Goal: Task Accomplishment & Management: Manage account settings

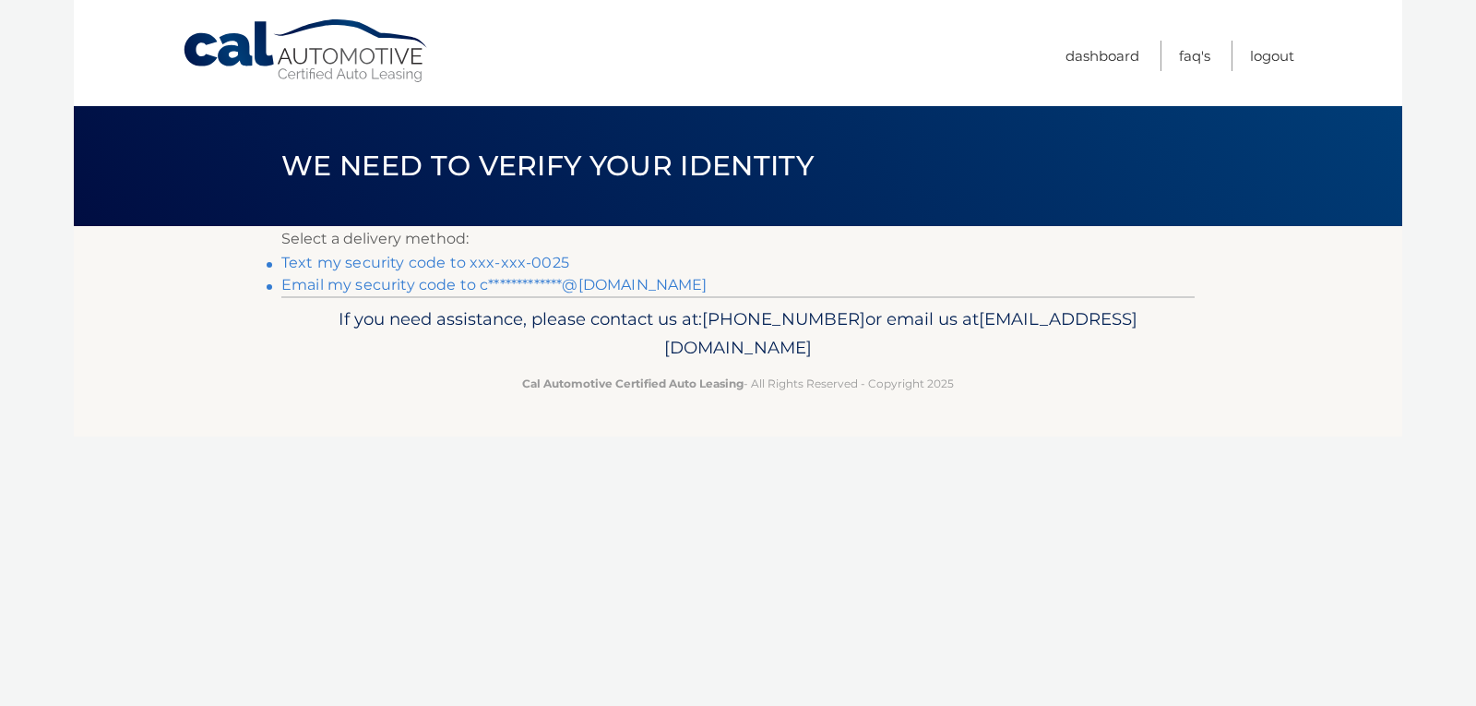
click at [392, 286] on link "**********" at bounding box center [494, 285] width 426 height 18
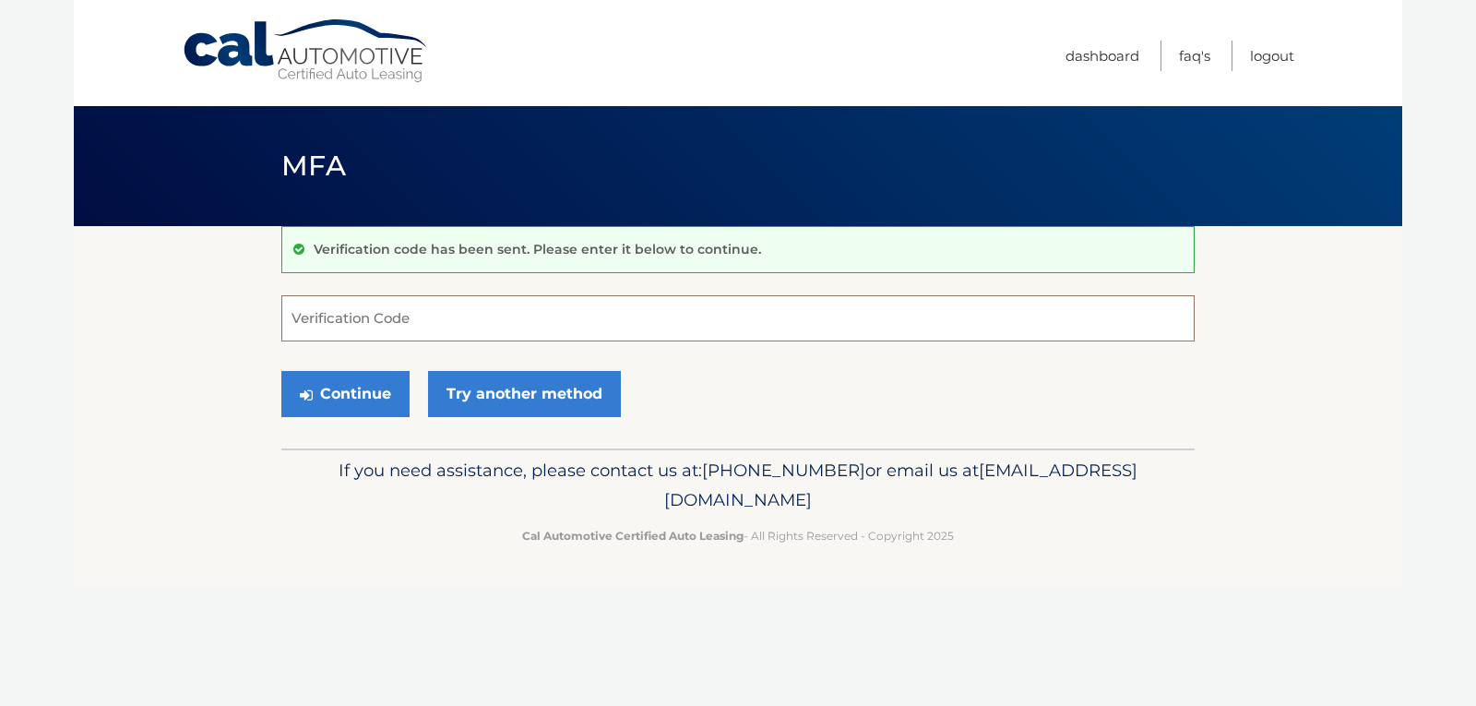
click at [373, 318] on input "Verification Code" at bounding box center [738, 318] width 914 height 46
type input "527002"
click at [352, 391] on button "Continue" at bounding box center [345, 394] width 128 height 46
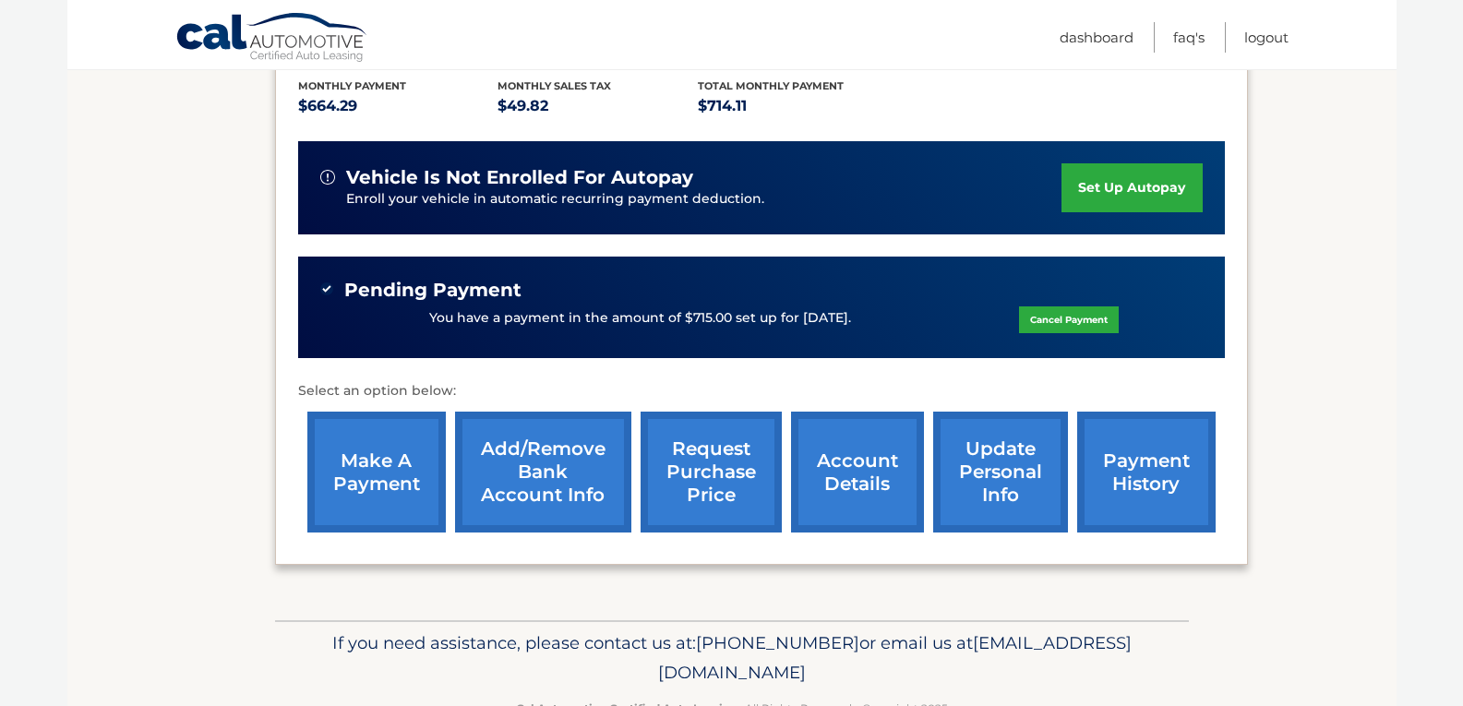
scroll to position [406, 0]
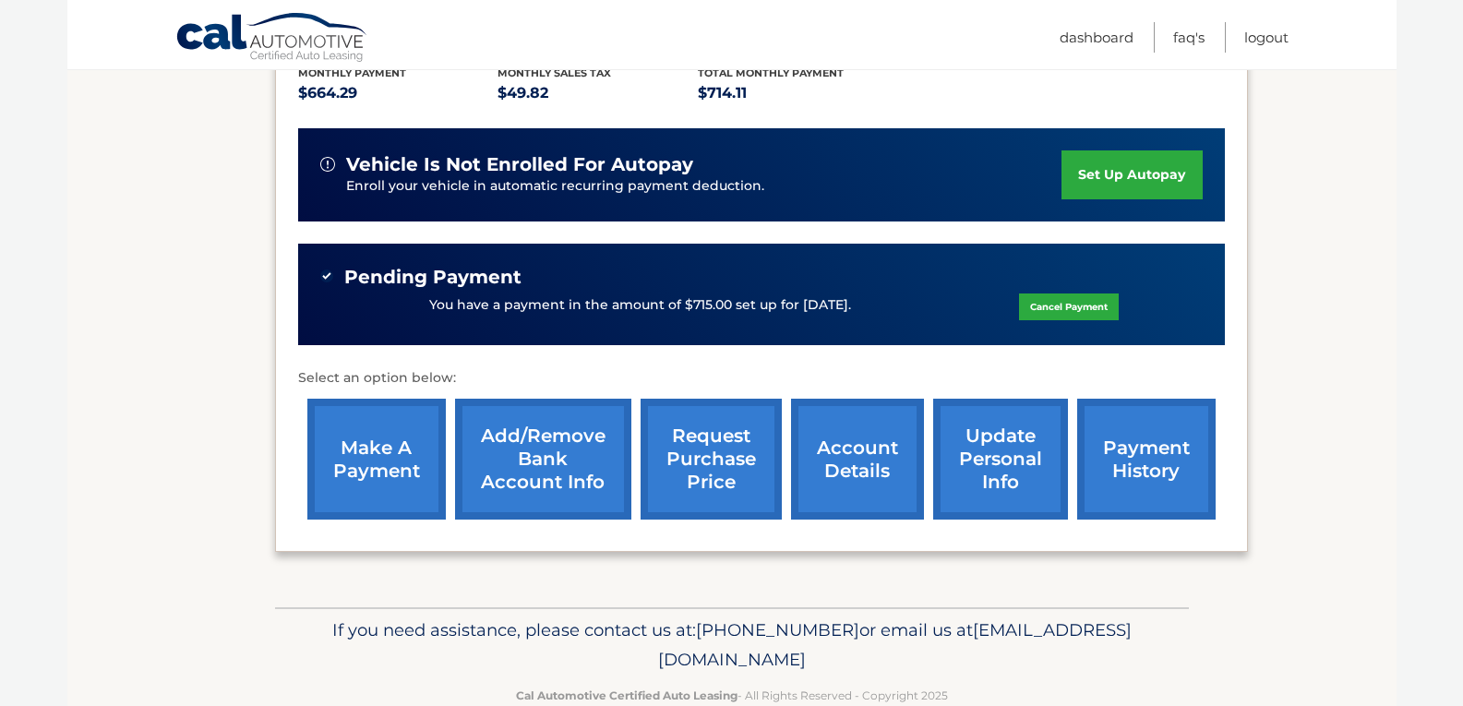
click at [1166, 469] on link "payment history" at bounding box center [1146, 459] width 138 height 121
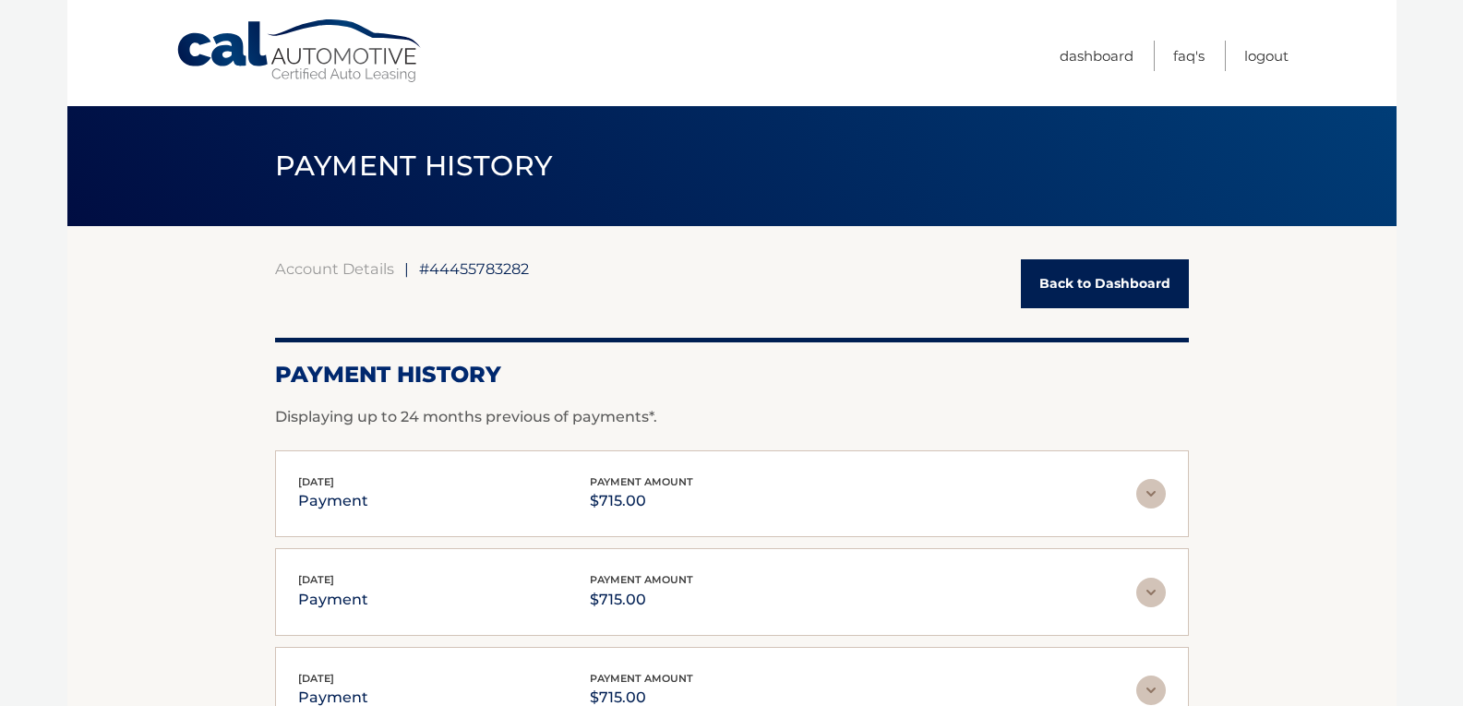
click at [1086, 261] on link "Back to Dashboard" at bounding box center [1105, 283] width 168 height 49
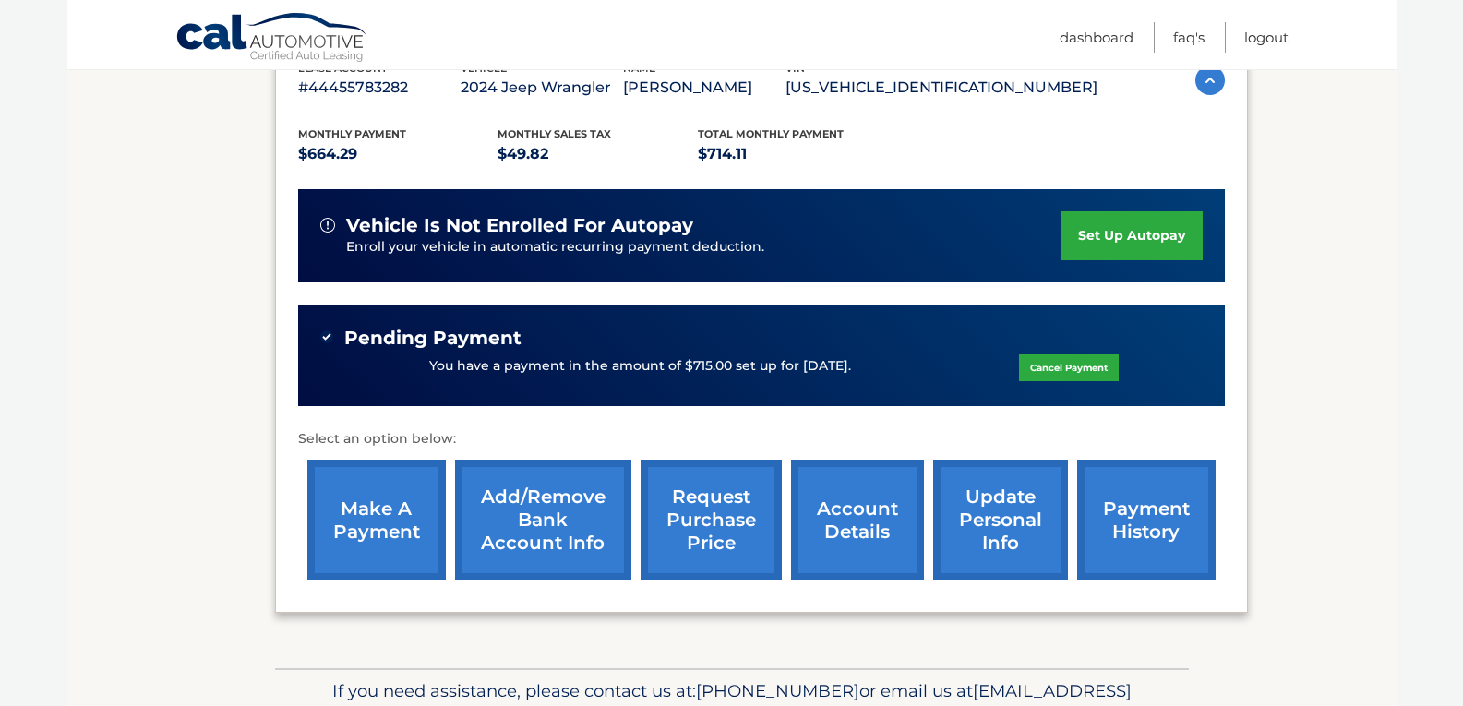
scroll to position [346, 0]
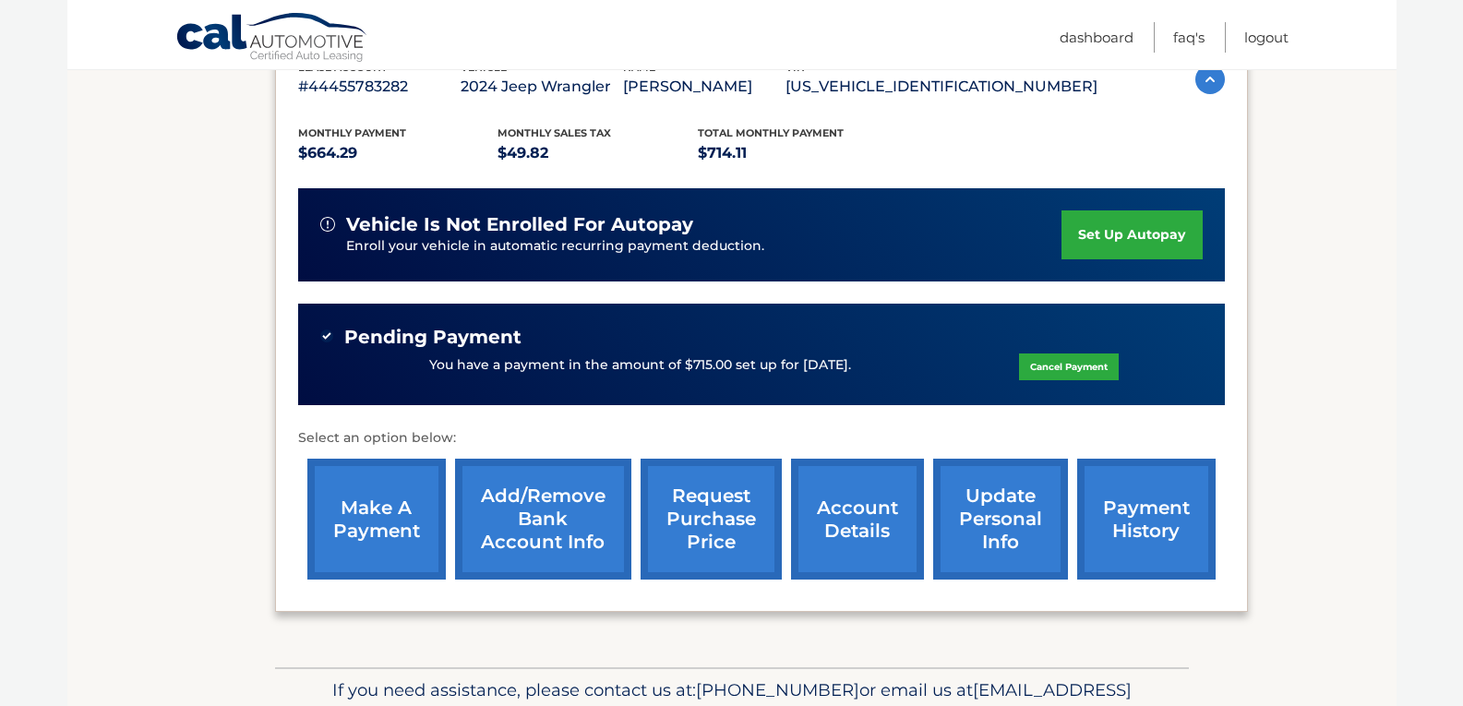
click at [1061, 371] on link "Cancel Payment" at bounding box center [1069, 366] width 100 height 27
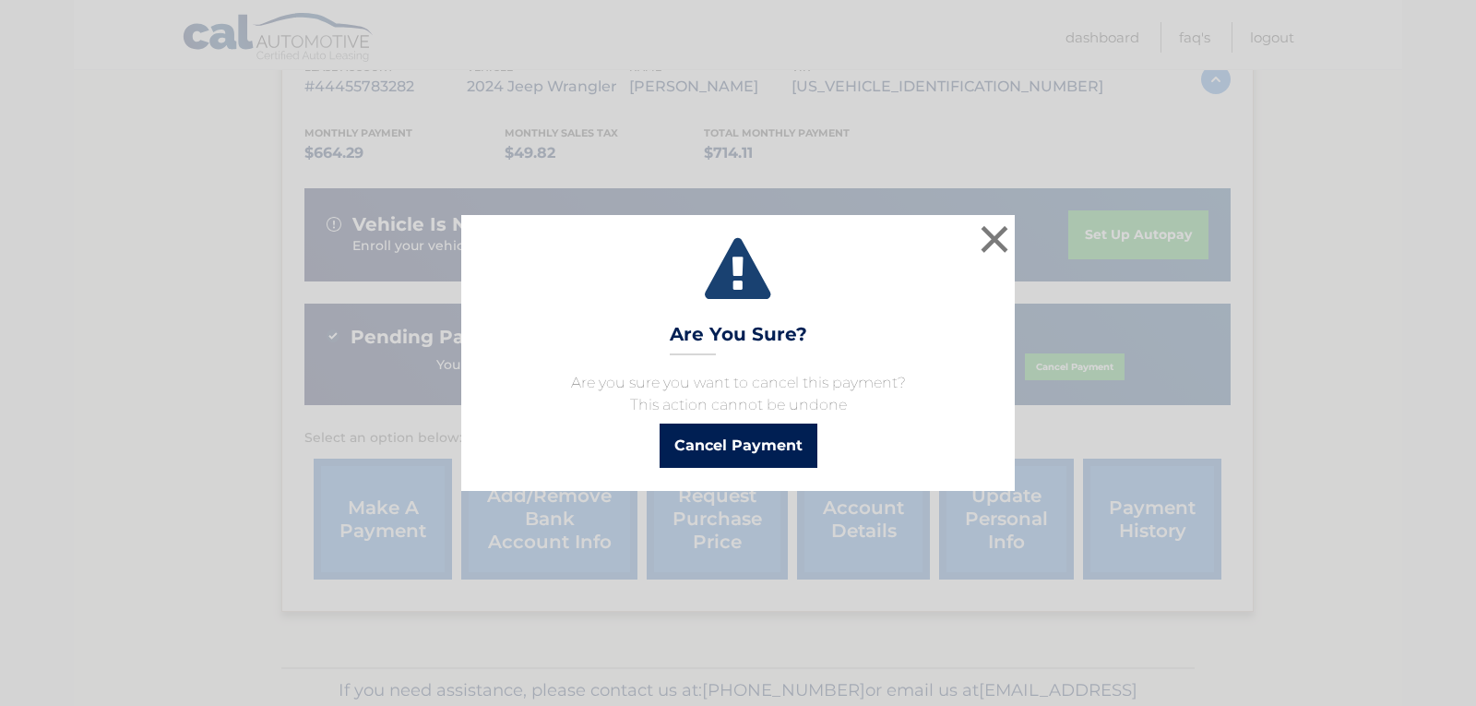
click at [739, 449] on button "Cancel Payment" at bounding box center [739, 446] width 158 height 44
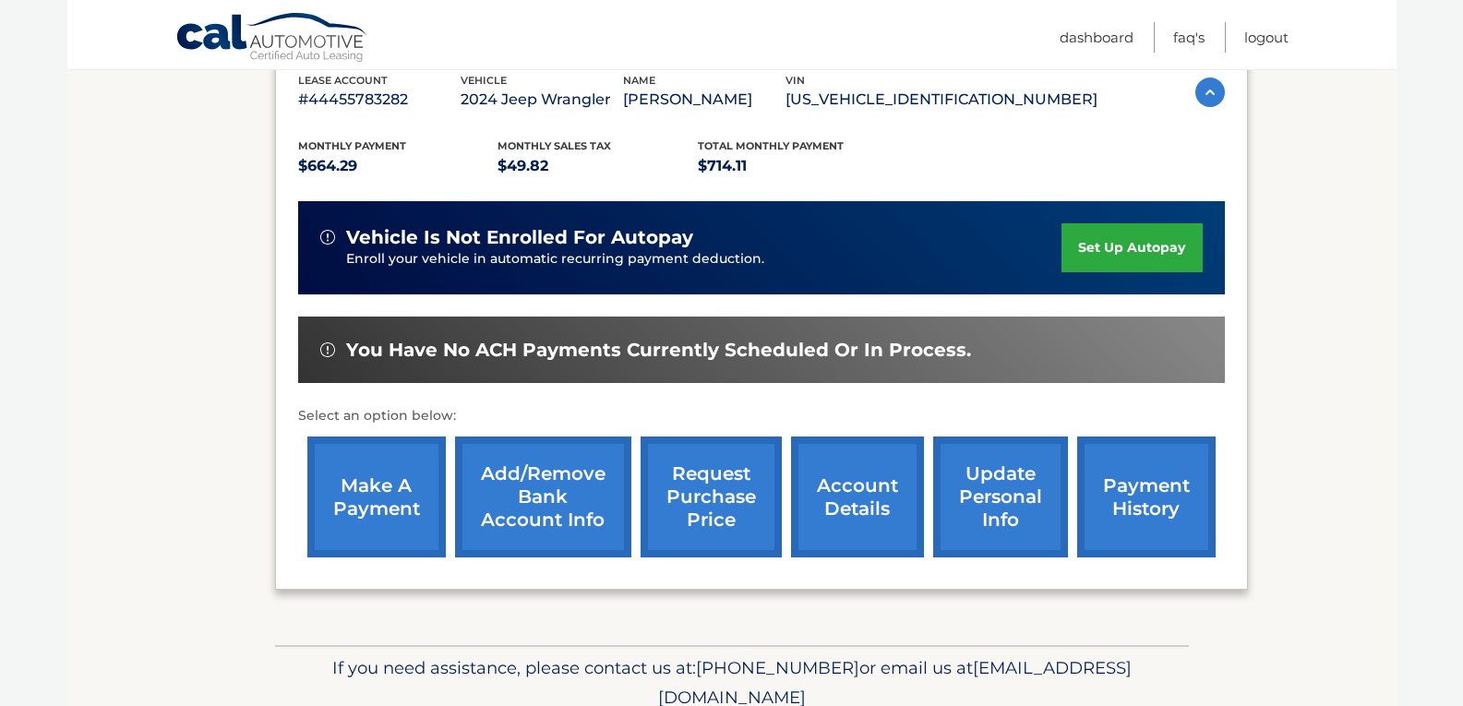
scroll to position [351, 0]
